Goal: Check status: Check status

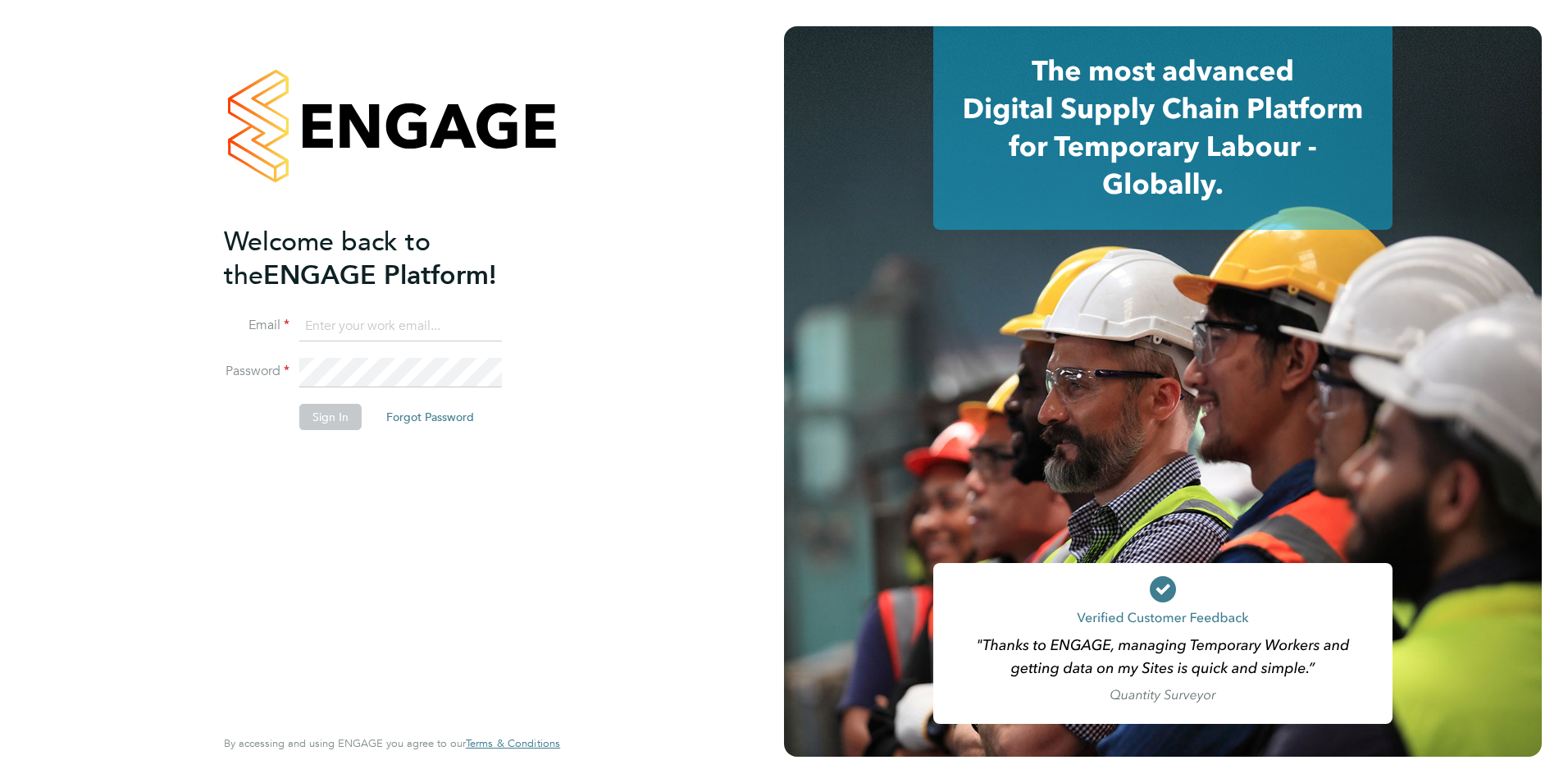
click at [410, 314] on input at bounding box center [400, 326] width 203 height 29
type input "johnw@falcongreen.co.uk"
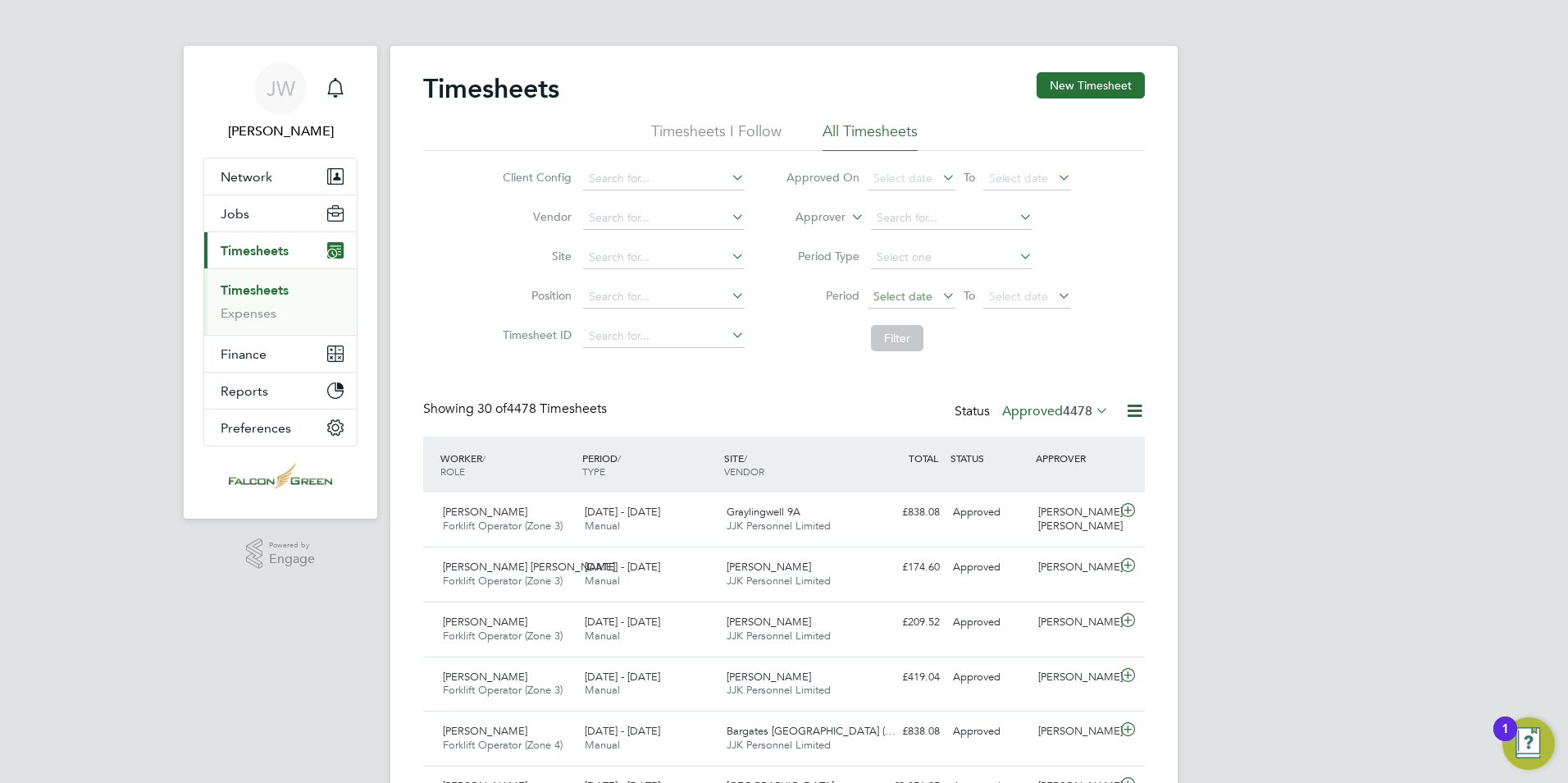
click at [928, 298] on span "Select date" at bounding box center [902, 297] width 59 height 15
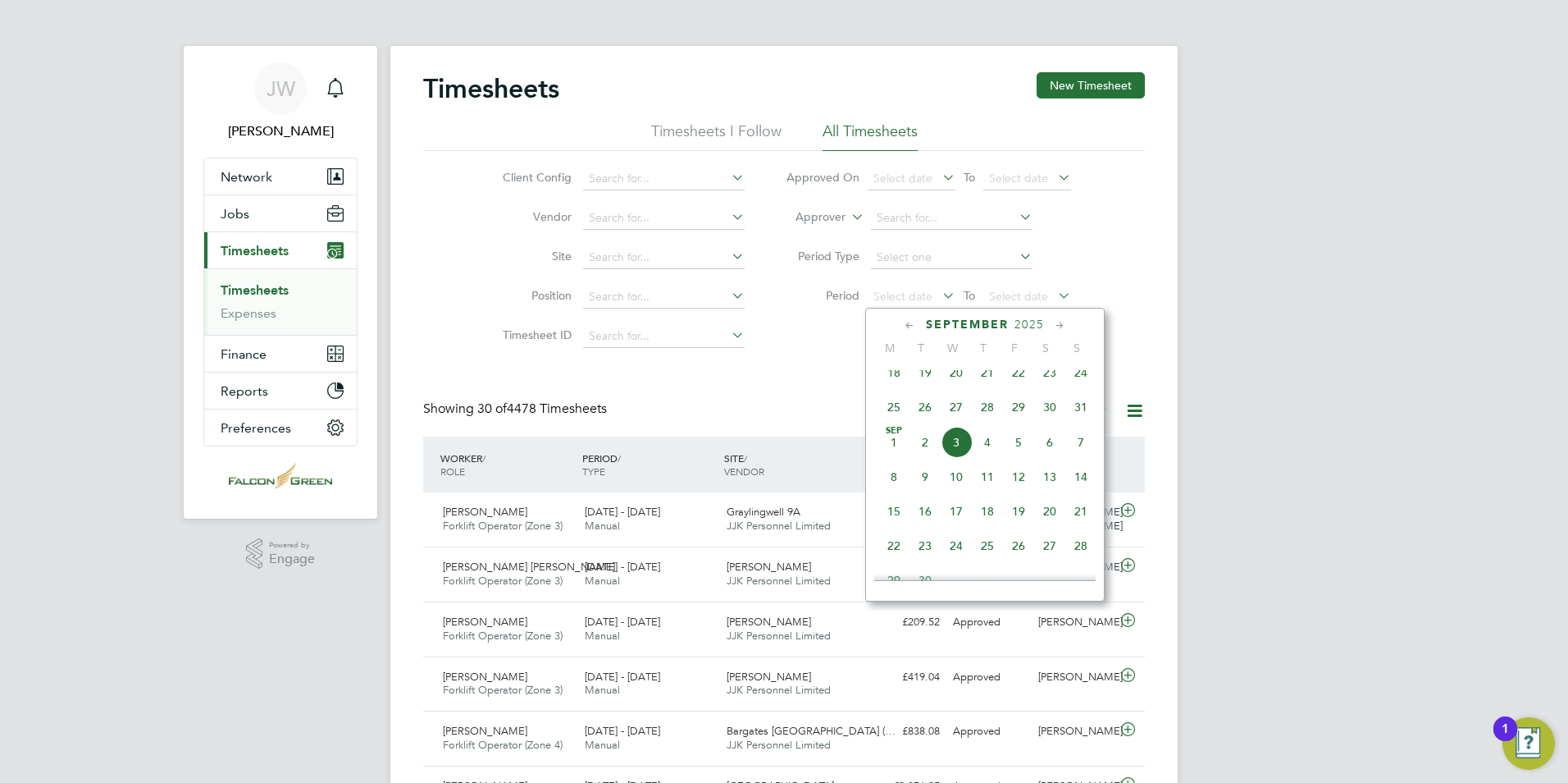
click at [898, 384] on span "18" at bounding box center [894, 372] width 31 height 31
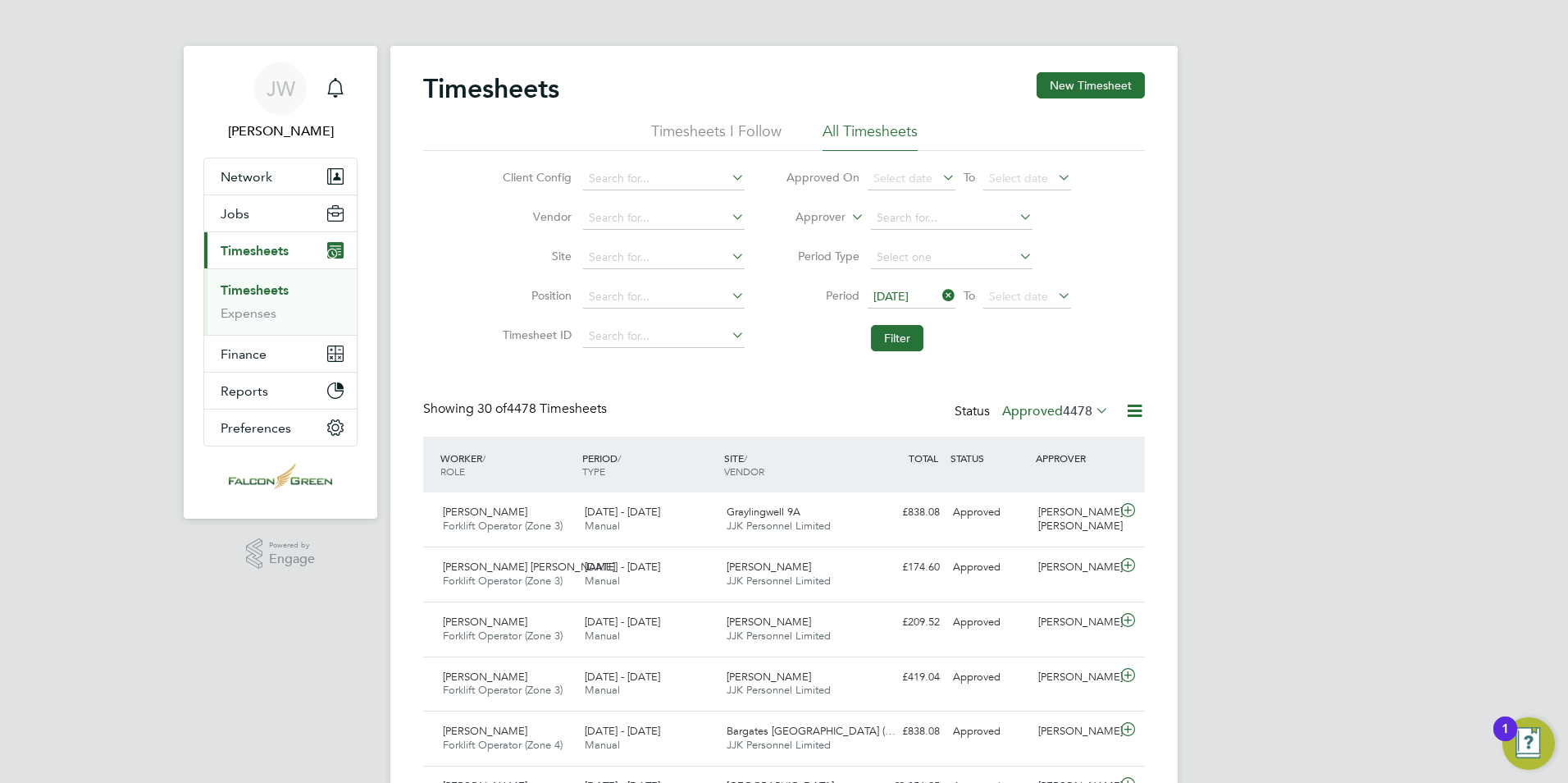
click at [907, 298] on span "[DATE]" at bounding box center [890, 297] width 35 height 15
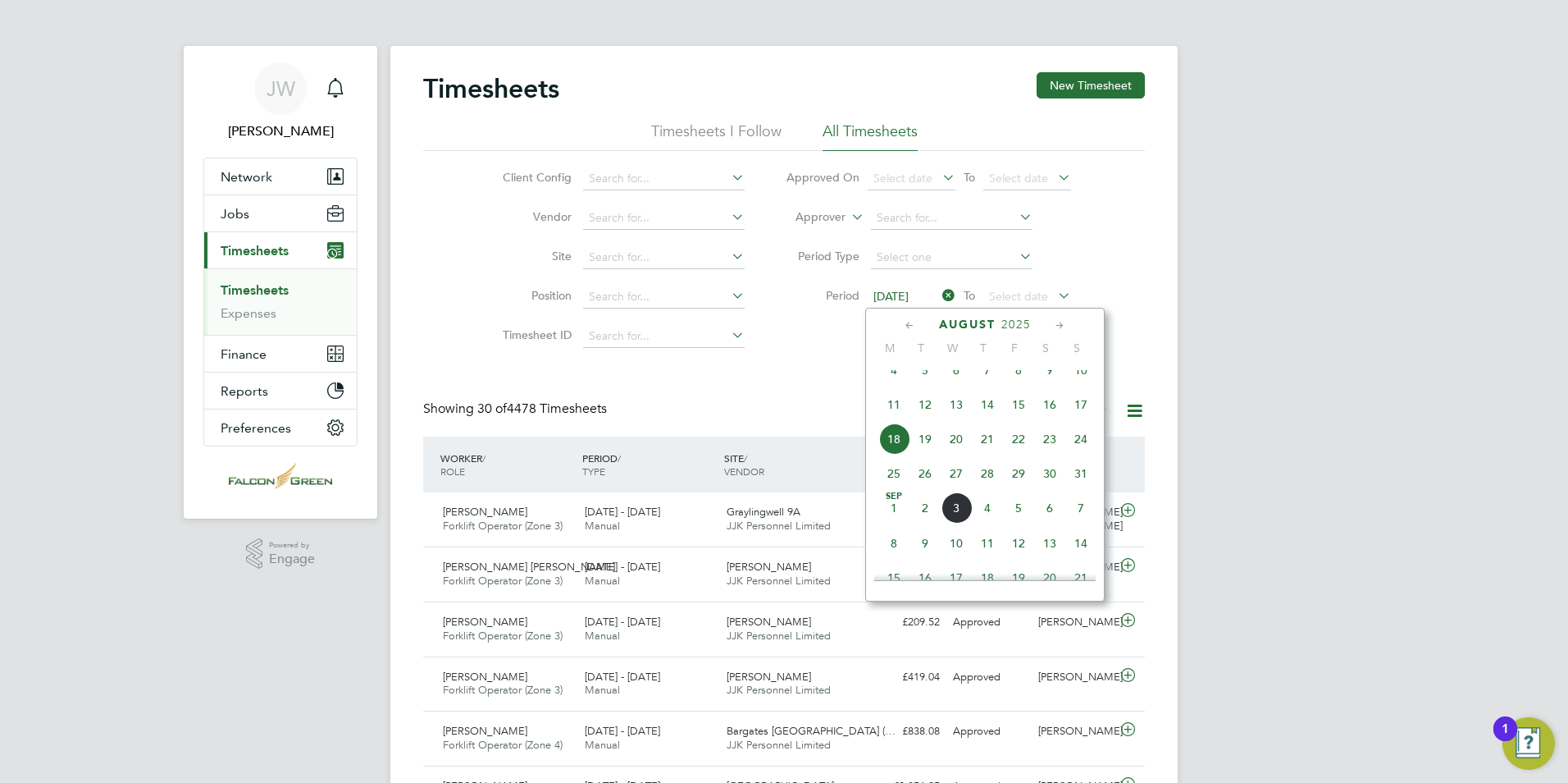
click at [891, 488] on span "25" at bounding box center [894, 473] width 31 height 31
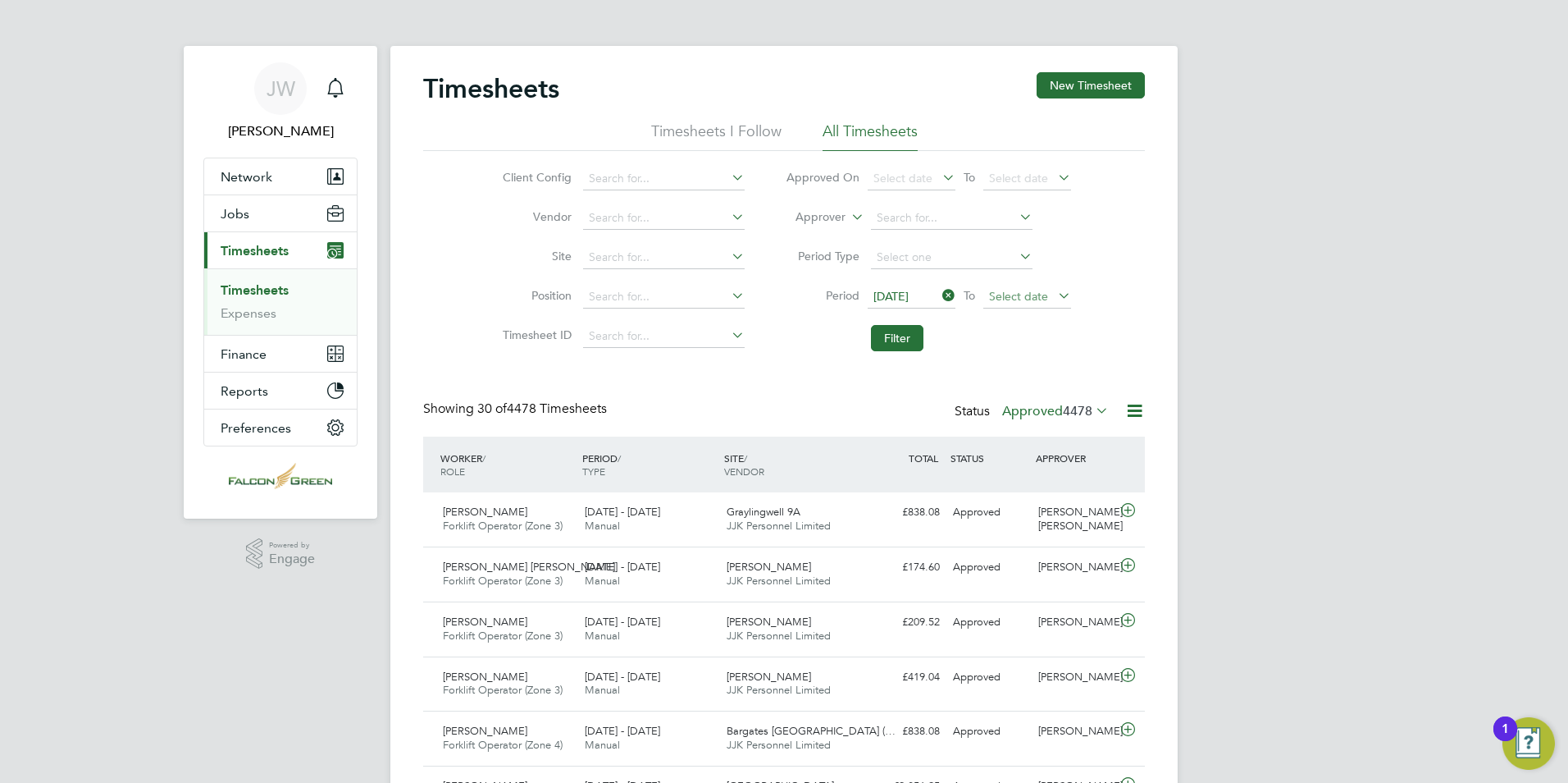
click at [1012, 291] on span "Select date" at bounding box center [1019, 297] width 59 height 15
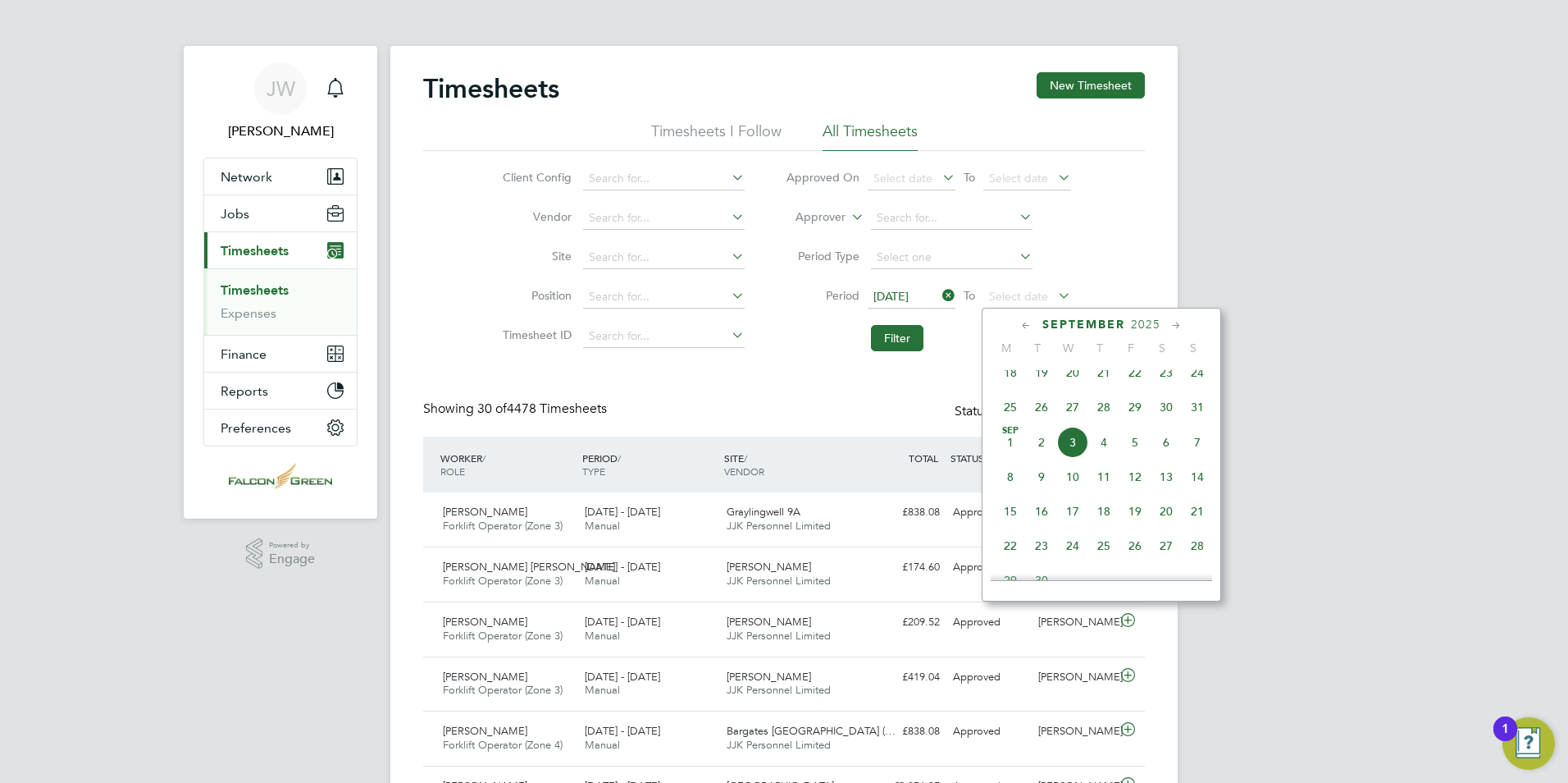
click at [1196, 419] on span "31" at bounding box center [1197, 406] width 31 height 31
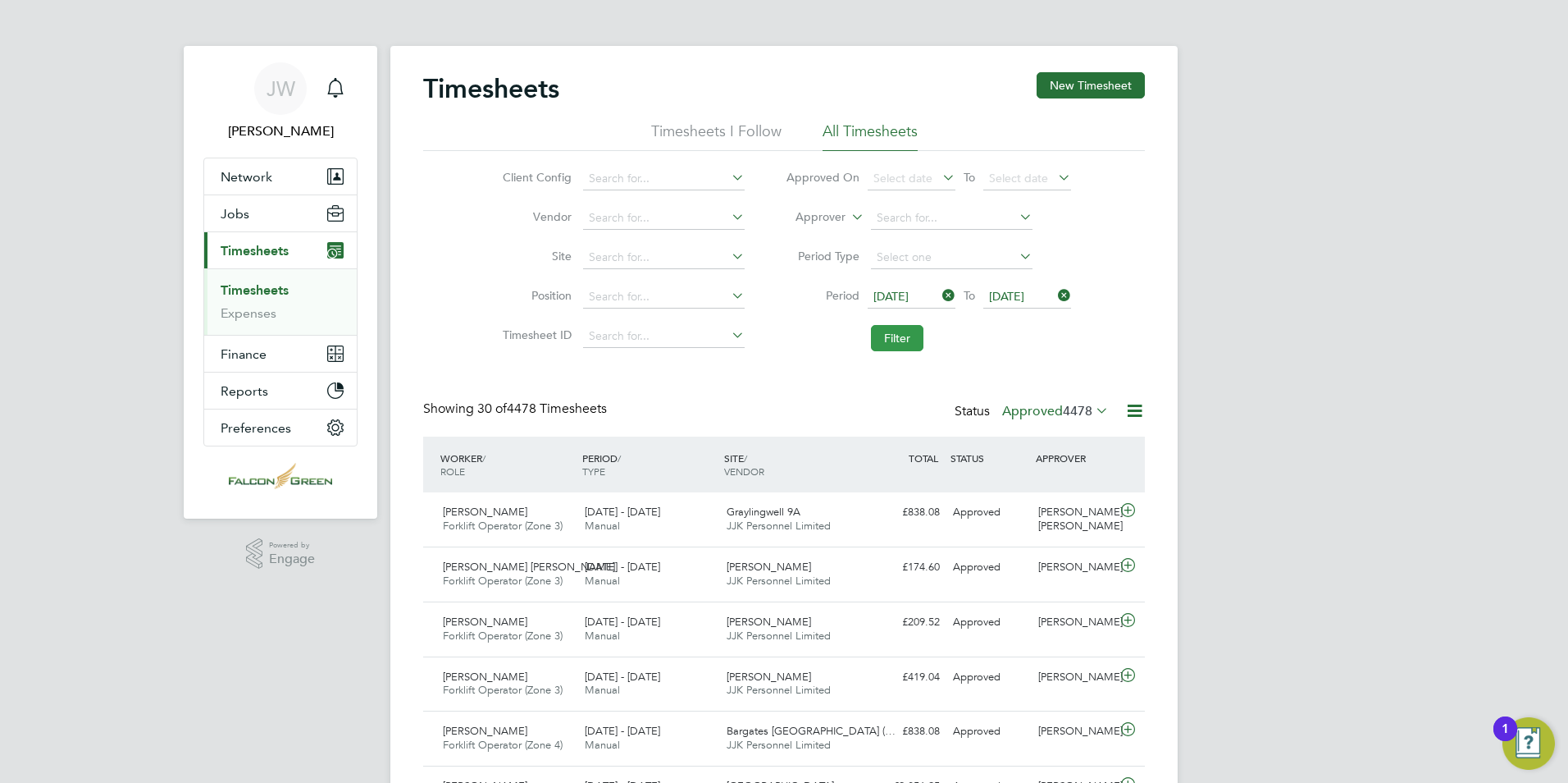
click at [905, 341] on button "Filter" at bounding box center [898, 338] width 53 height 26
click at [1050, 403] on div "Status Approved 24" at bounding box center [1040, 412] width 143 height 23
click at [1054, 420] on div "Status Approved 24" at bounding box center [1040, 412] width 143 height 23
click at [1061, 416] on label "Approved 24" at bounding box center [1063, 411] width 92 height 16
